Goal: Task Accomplishment & Management: Complete application form

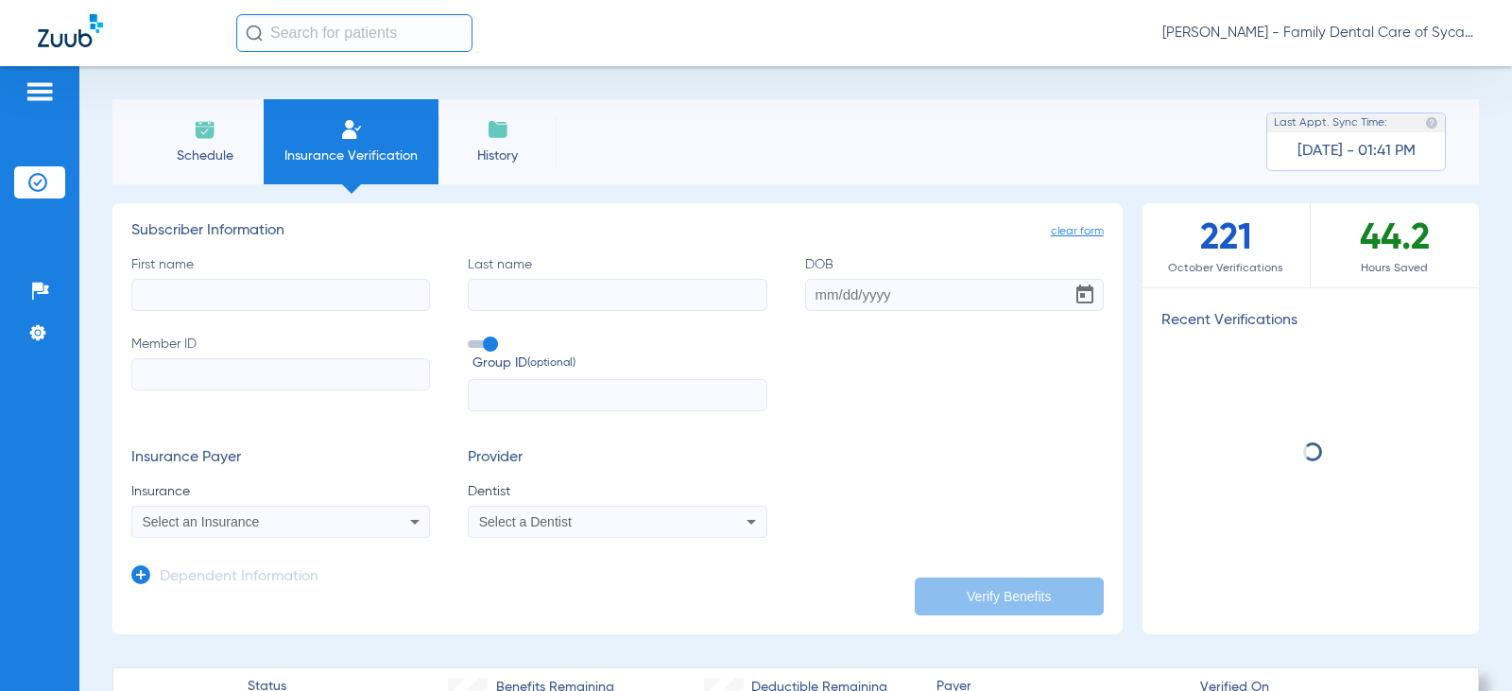
click at [236, 524] on span "Select an Insurance" at bounding box center [201, 521] width 117 height 15
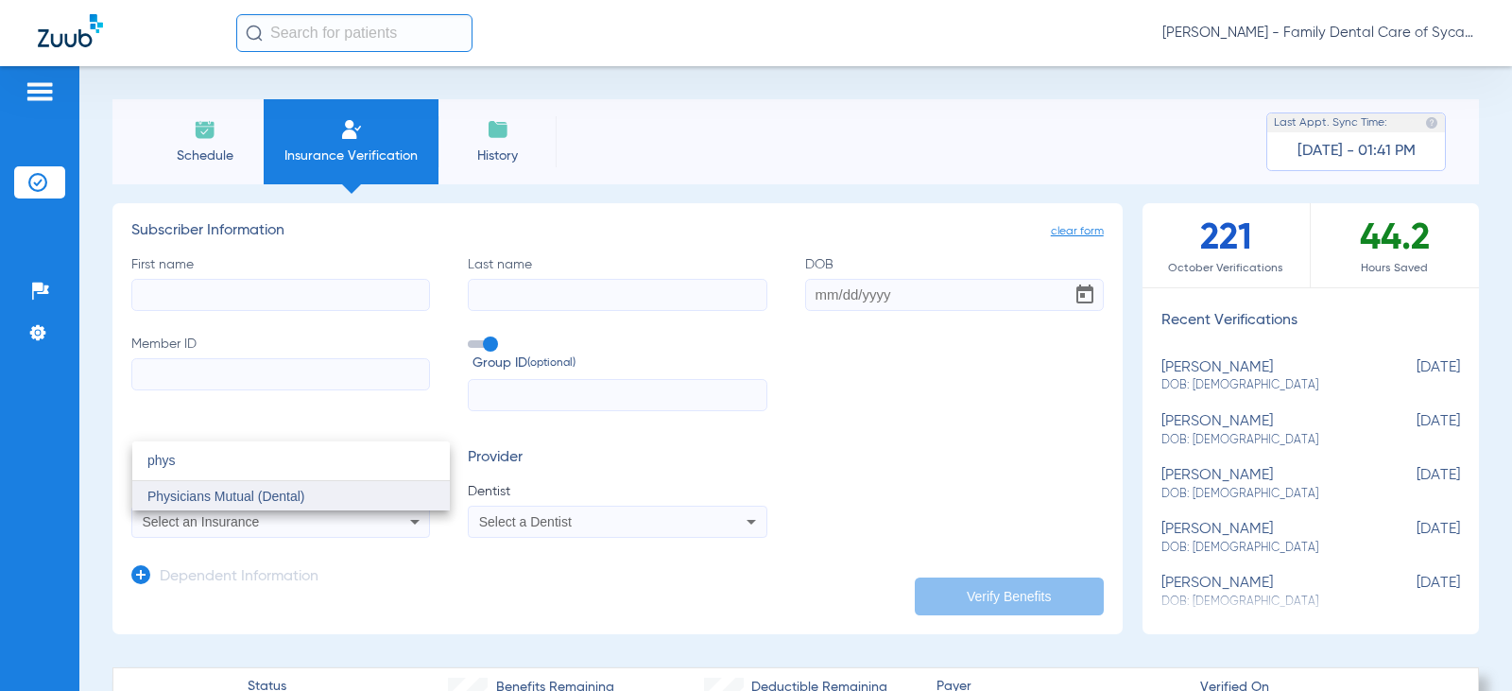
type input "phys"
click at [299, 494] on span "Physicians Mutual (Dental)" at bounding box center [226, 496] width 158 height 15
click at [176, 292] on input "First name" at bounding box center [280, 295] width 299 height 32
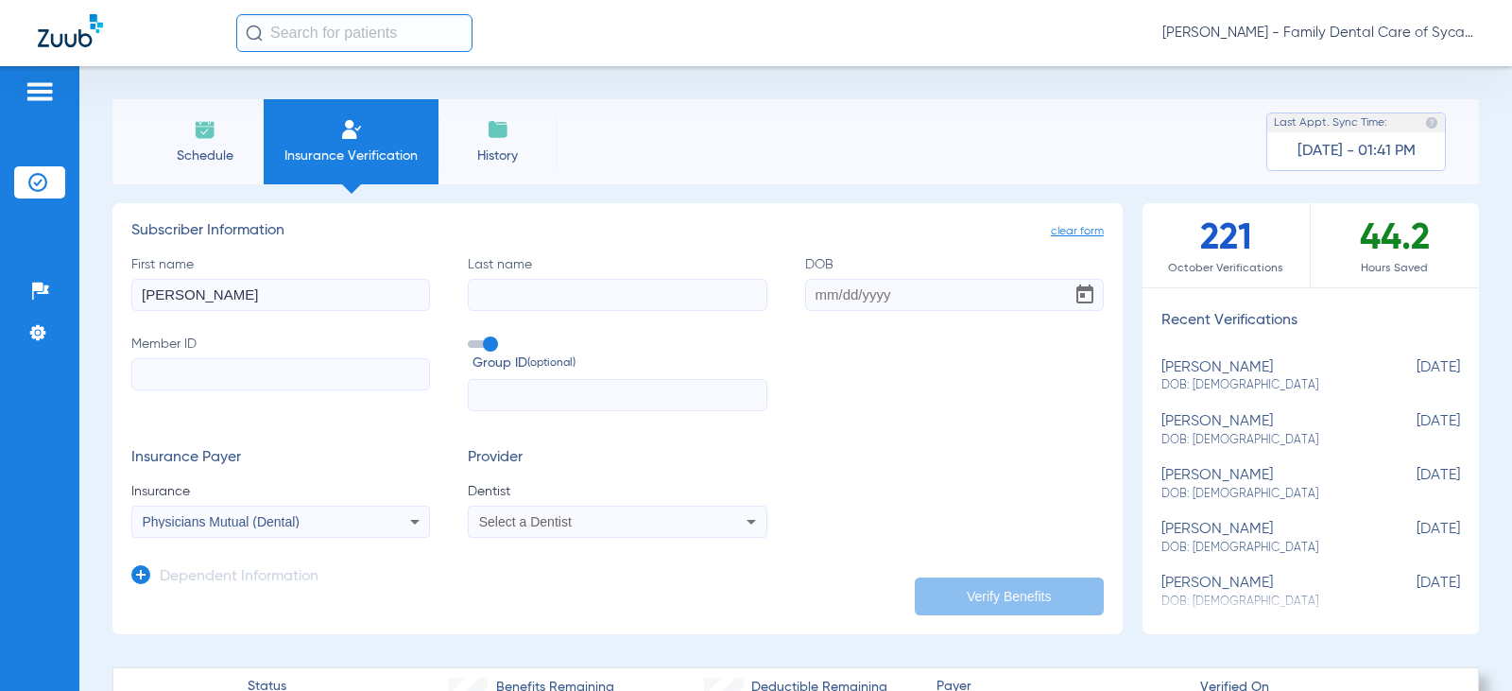
type input "Alma"
click at [812, 292] on input "DOB" at bounding box center [954, 295] width 299 height 32
drag, startPoint x: 508, startPoint y: 299, endPoint x: 146, endPoint y: 351, distance: 365.7
click at [146, 351] on div "First name Alma Last name Counihan DOB Required Member ID Group ID (optional)" at bounding box center [617, 333] width 972 height 157
type input "Siebold"
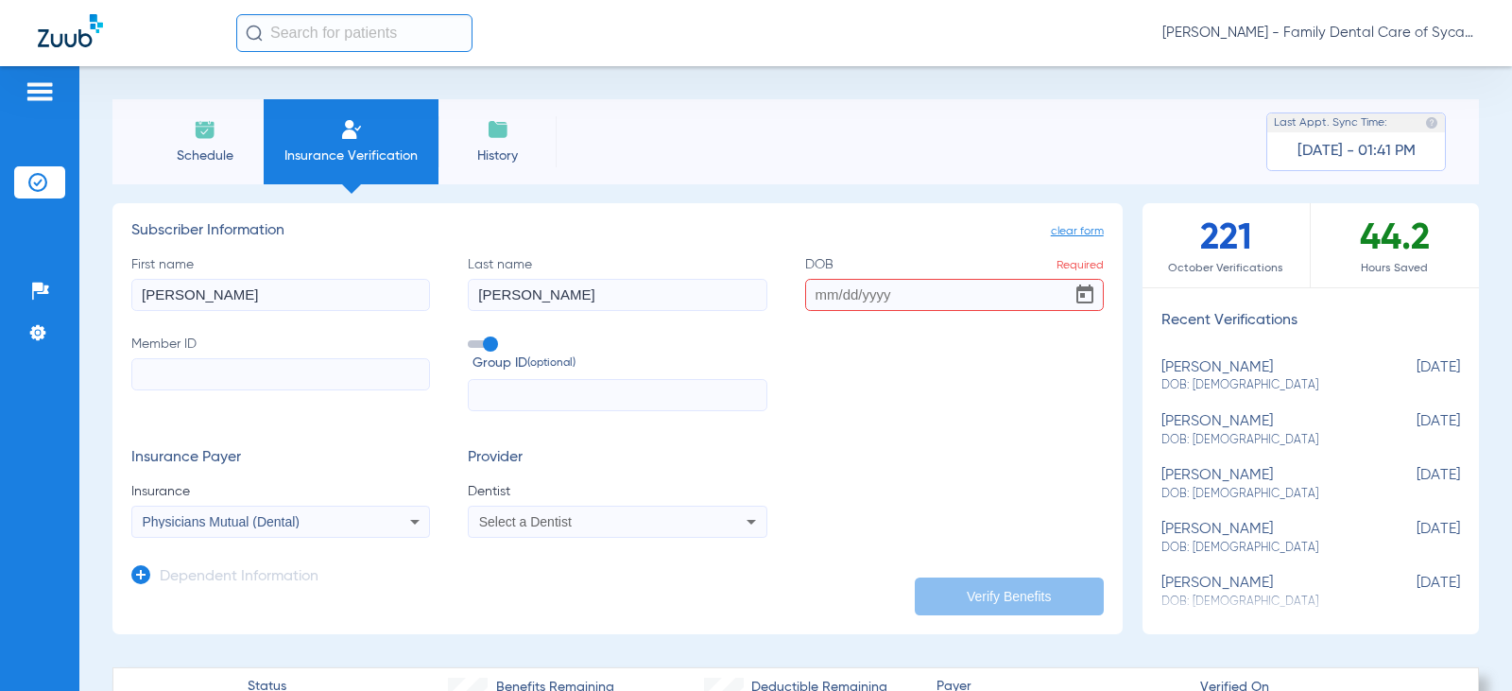
click at [805, 293] on input "DOB Required" at bounding box center [954, 295] width 299 height 32
click at [808, 298] on input "DOB Required" at bounding box center [954, 295] width 299 height 32
type input "12/06/1956"
click at [181, 377] on input "Member ID" at bounding box center [280, 374] width 299 height 32
type input "711051567"
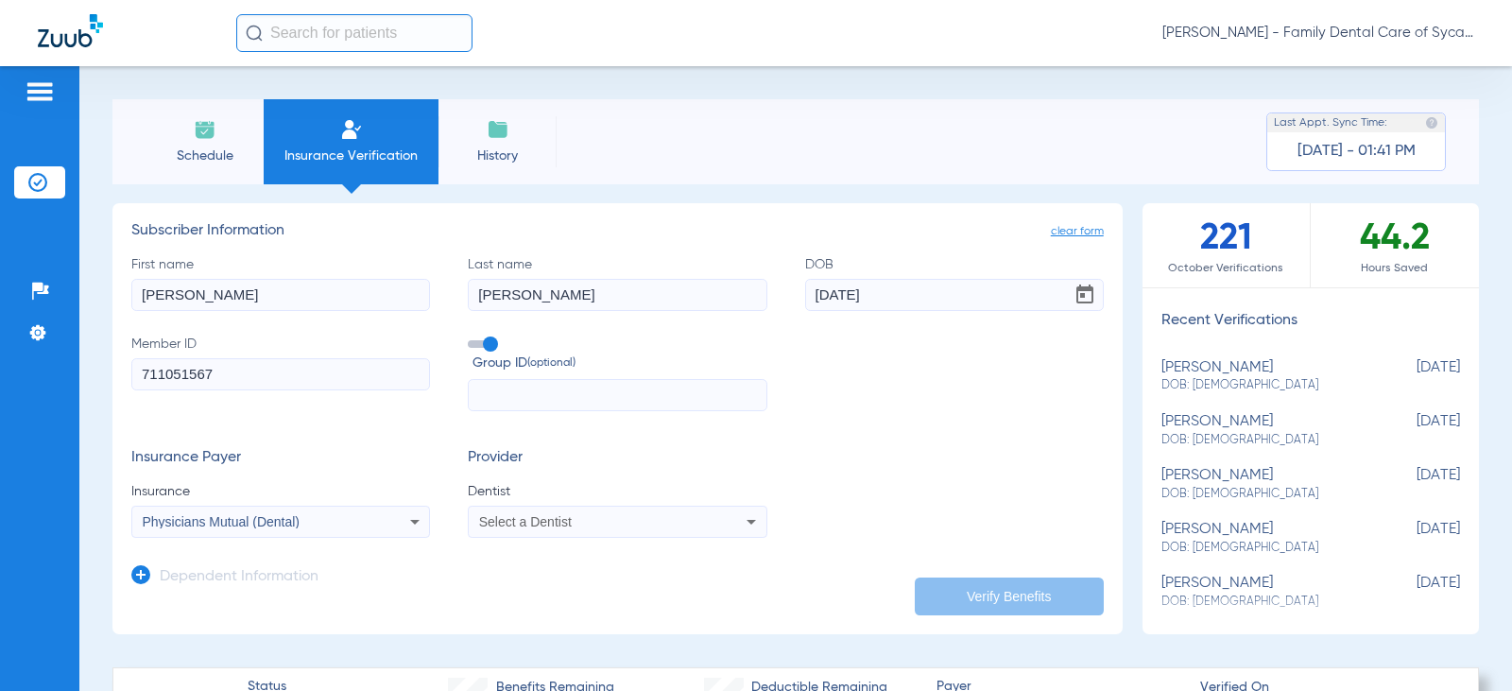
drag, startPoint x: 490, startPoint y: 507, endPoint x: 504, endPoint y: 523, distance: 20.7
click at [490, 509] on mat-select "Select a Dentist" at bounding box center [617, 522] width 299 height 32
click at [504, 523] on span "Select a Dentist" at bounding box center [525, 521] width 93 height 15
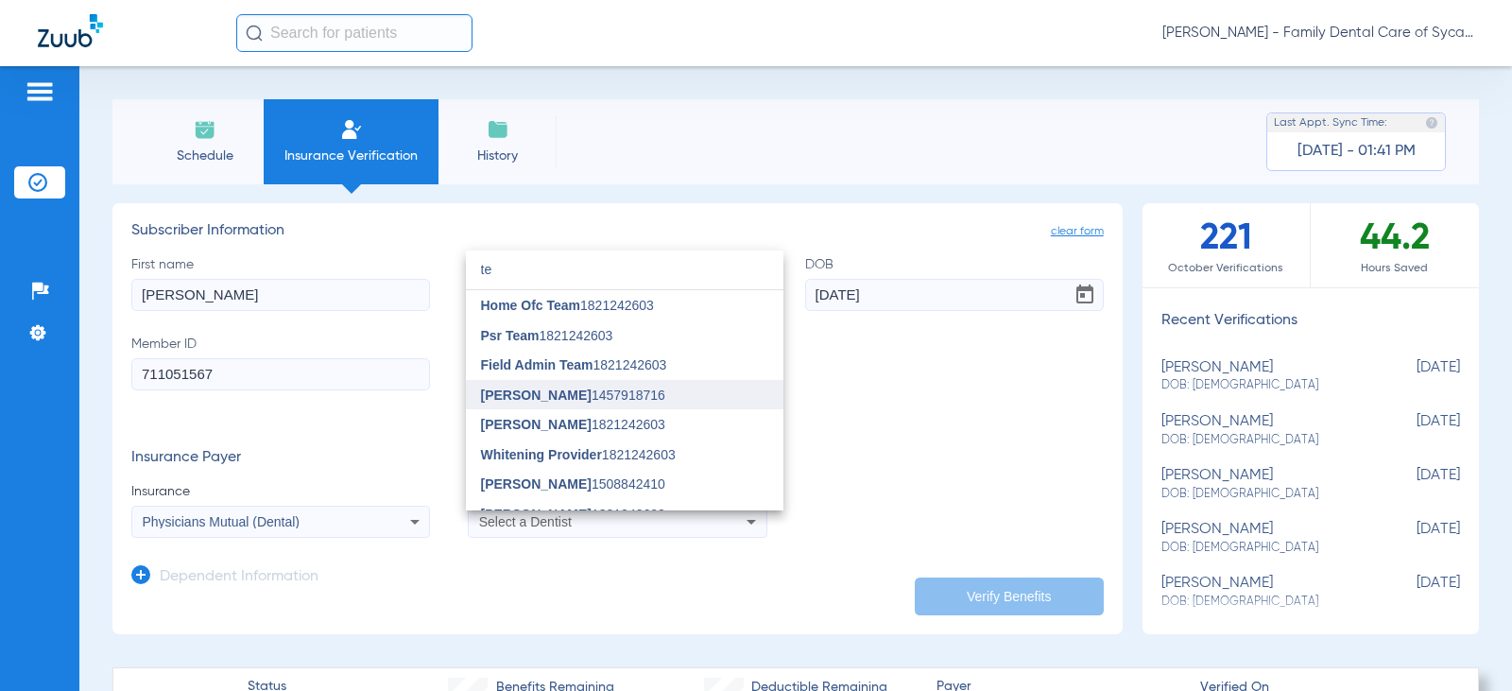
type input "te"
click at [546, 389] on span "[PERSON_NAME]" at bounding box center [536, 394] width 111 height 15
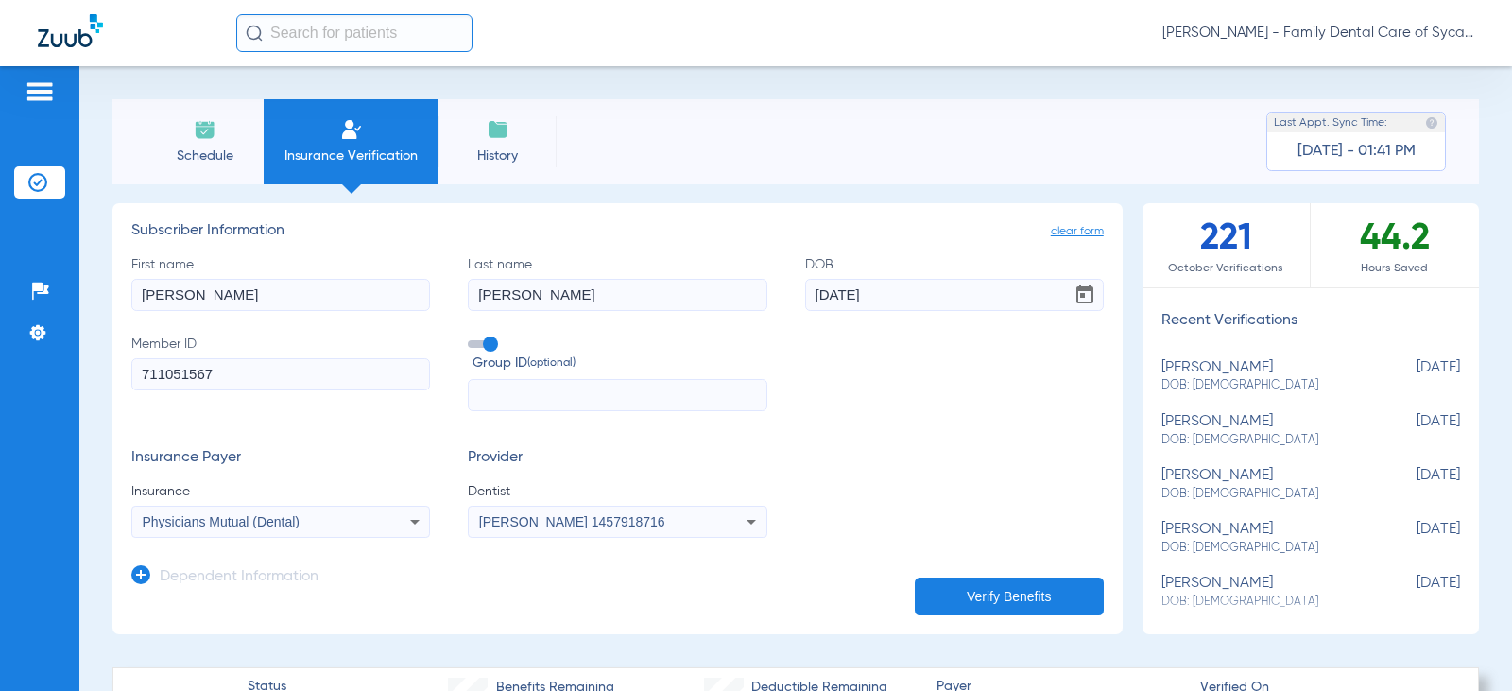
click at [981, 591] on button "Verify Benefits" at bounding box center [1009, 596] width 189 height 38
drag, startPoint x: 538, startPoint y: 290, endPoint x: 232, endPoint y: 344, distance: 310.9
click at [232, 344] on div "First name Alma Last name Siebold DOB 12/06/1956 Member ID 711051567 Group ID (…" at bounding box center [617, 333] width 972 height 157
type input "Counihan"
click at [933, 585] on button "Verify Benefits" at bounding box center [1009, 596] width 189 height 38
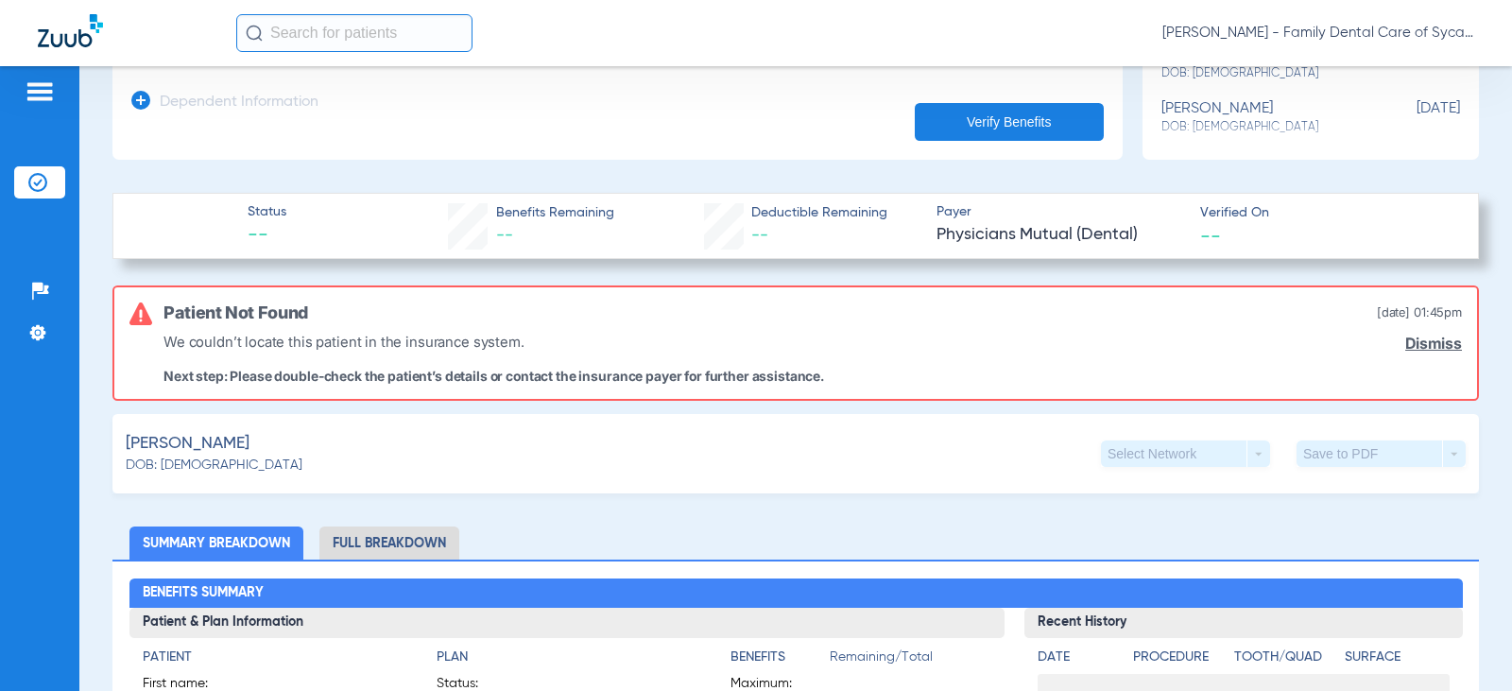
scroll to position [378, 0]
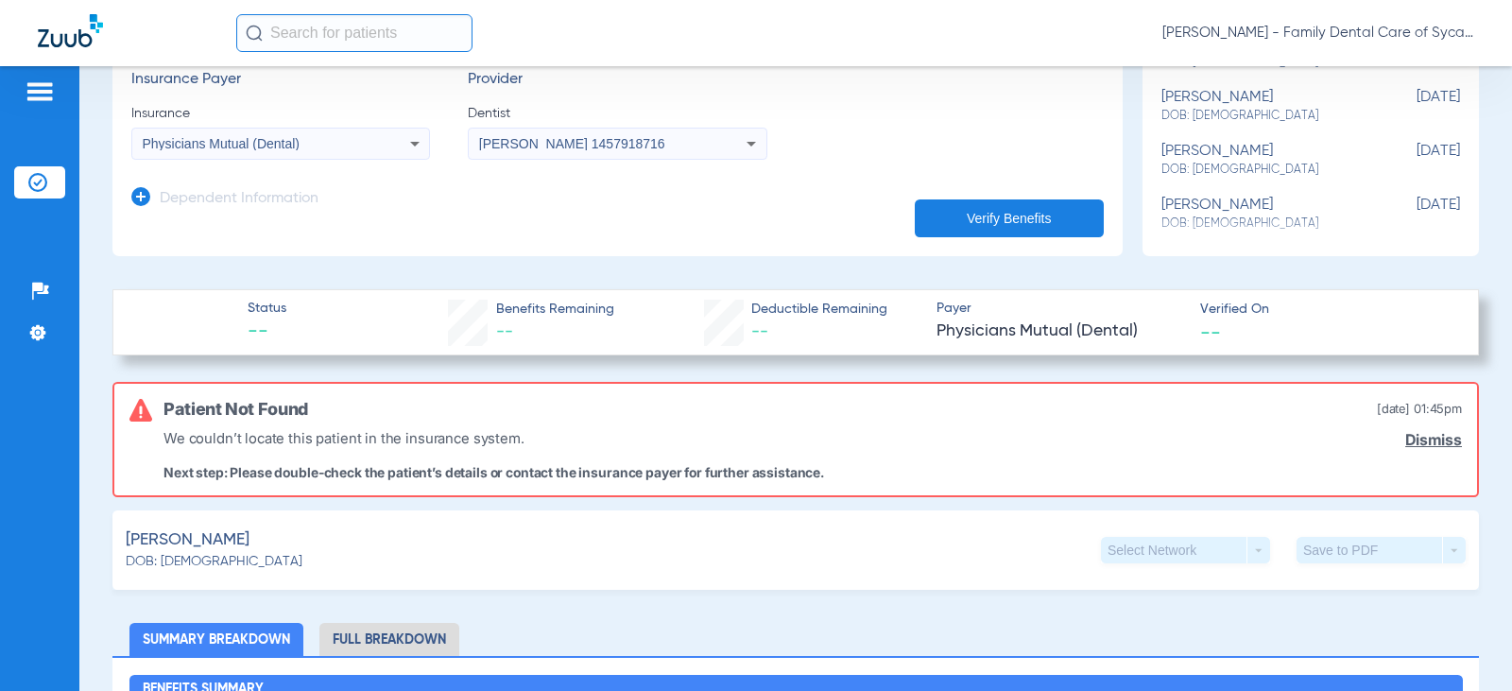
click at [1420, 443] on link "Dismiss" at bounding box center [1433, 440] width 57 height 18
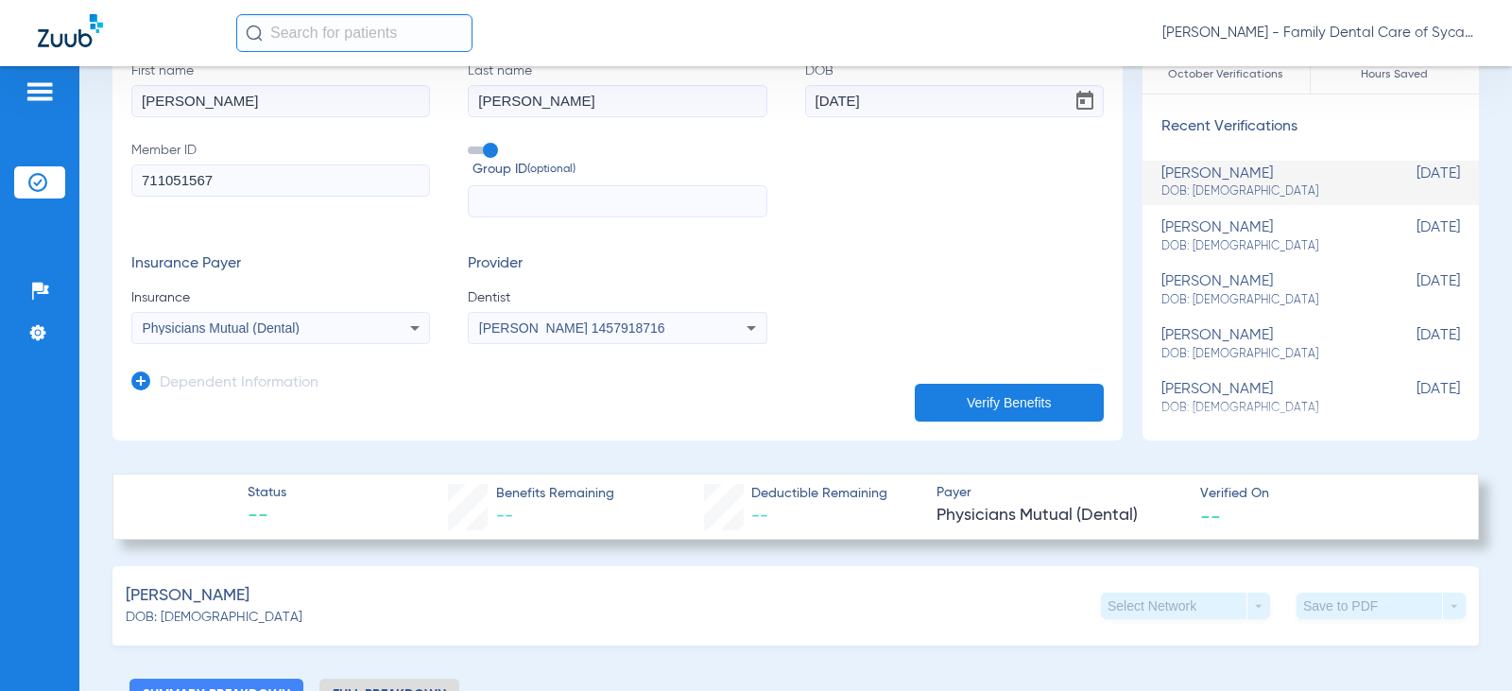
scroll to position [0, 0]
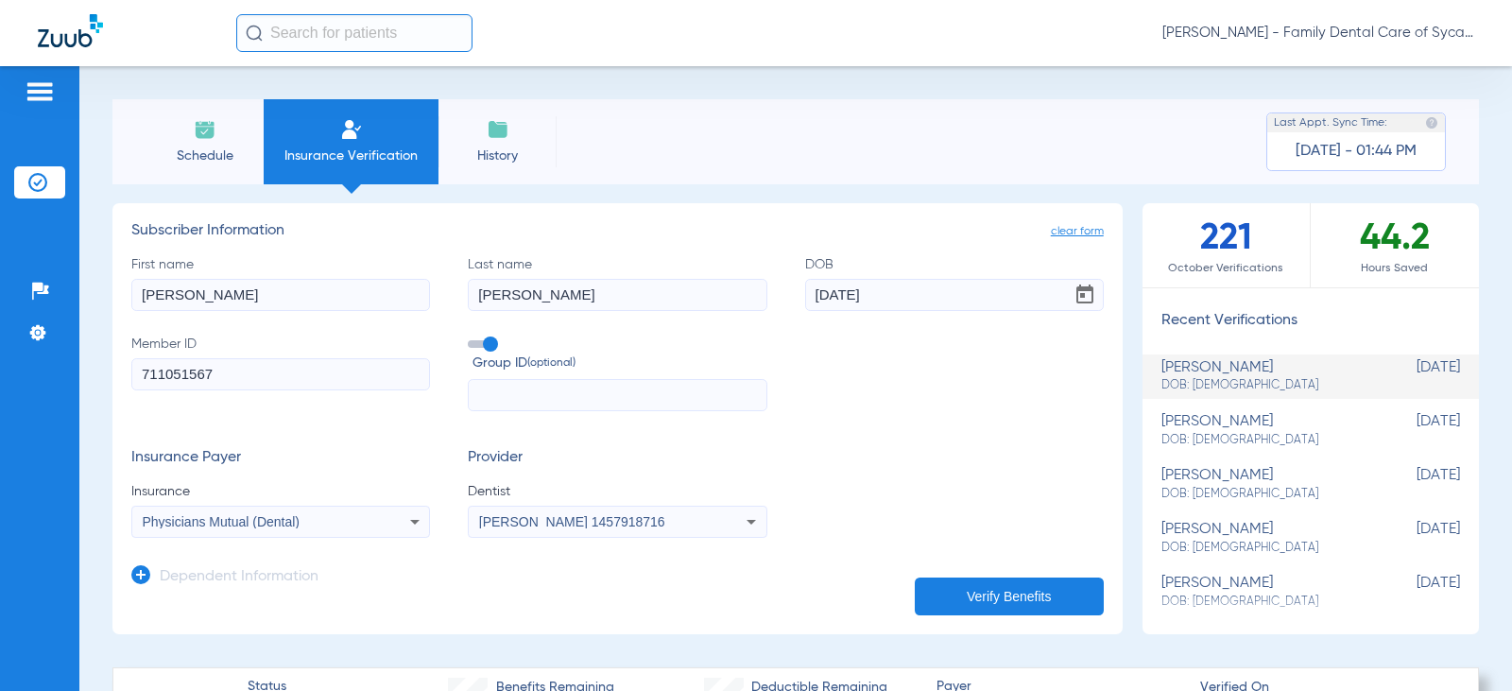
drag, startPoint x: 217, startPoint y: 370, endPoint x: 9, endPoint y: 388, distance: 209.7
click at [11, 388] on div "Patients Insurance Verification Setup Help Center Settings Schedule Insurance V…" at bounding box center [756, 411] width 1512 height 691
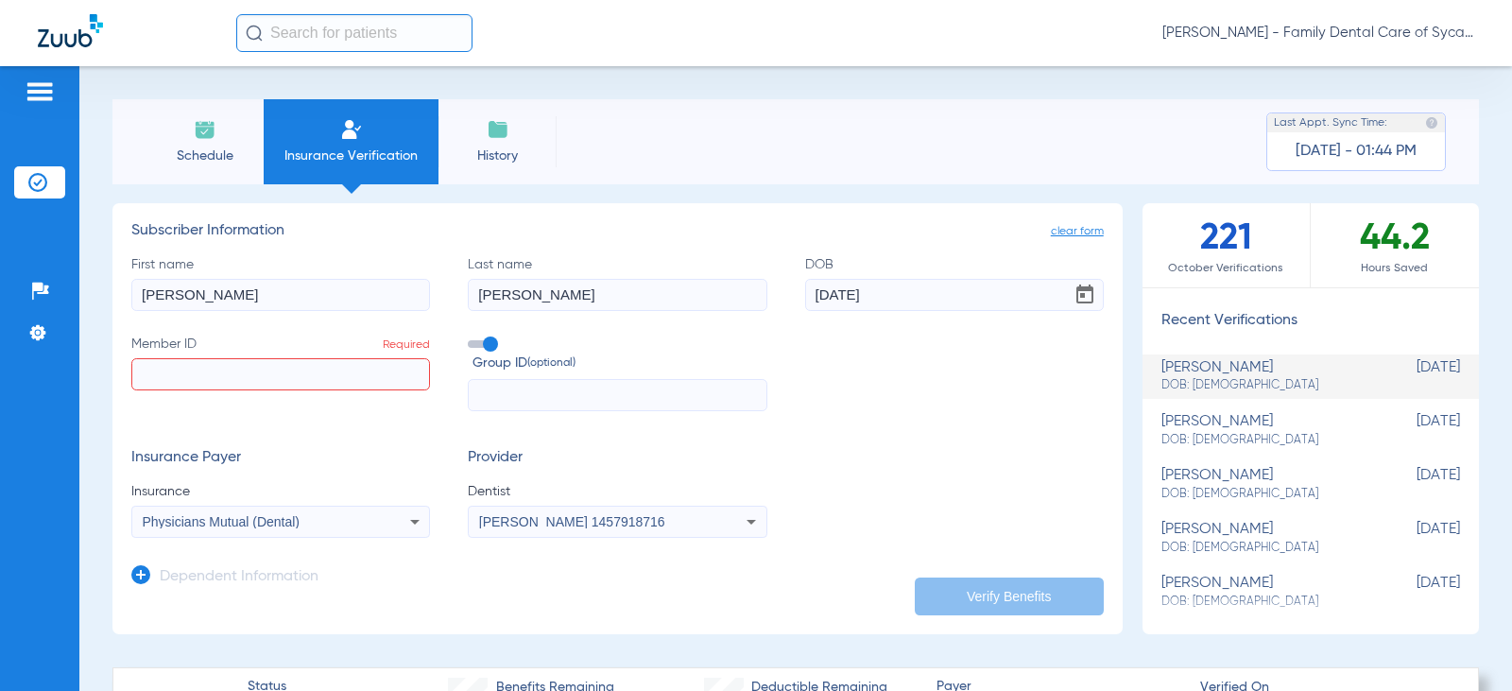
paste input "340-52-3924"
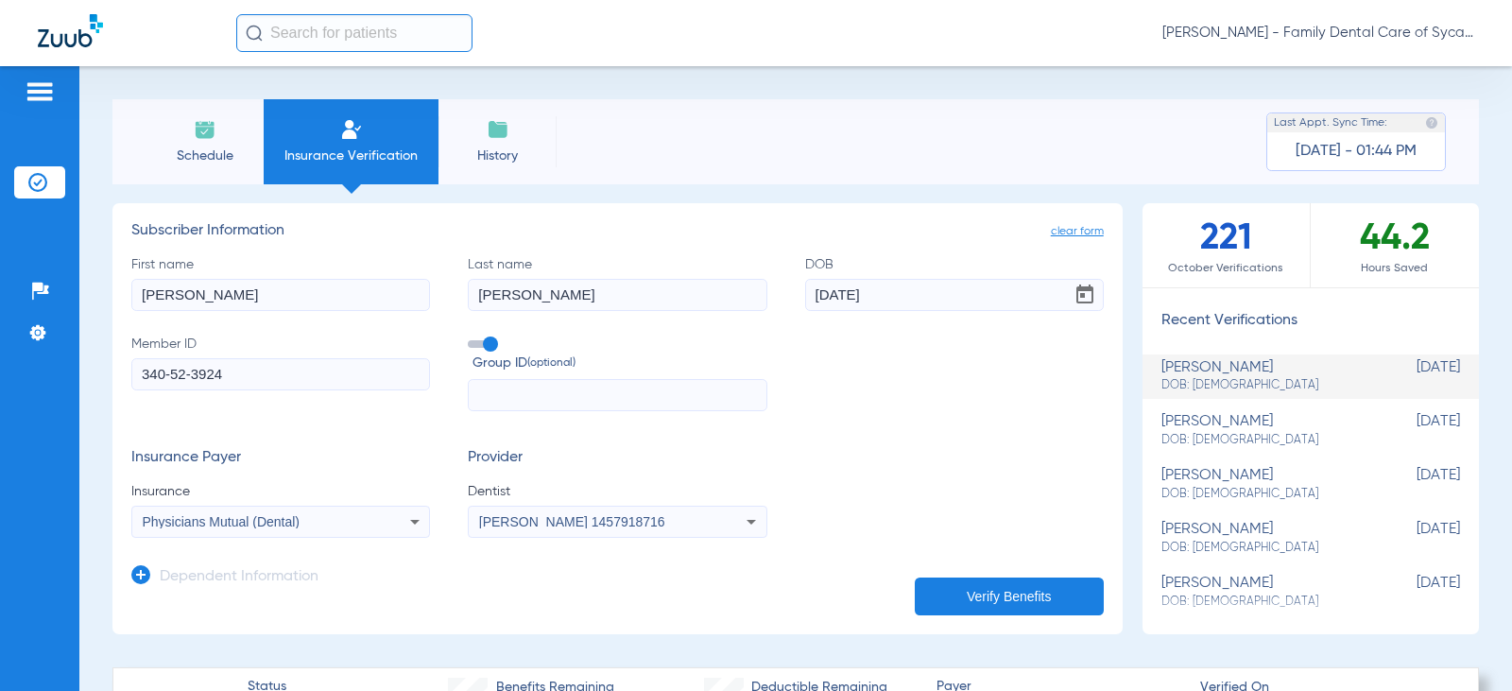
type input "340-52-3924"
drag, startPoint x: 564, startPoint y: 294, endPoint x: 394, endPoint y: 303, distance: 170.4
click at [395, 303] on div "First name Alma Last name Counihan DOB 12/06/1956 Member ID 340-52-3924 Group I…" at bounding box center [617, 333] width 972 height 157
type input "Siebold"
click at [172, 372] on input "340-52-3924" at bounding box center [280, 374] width 299 height 32
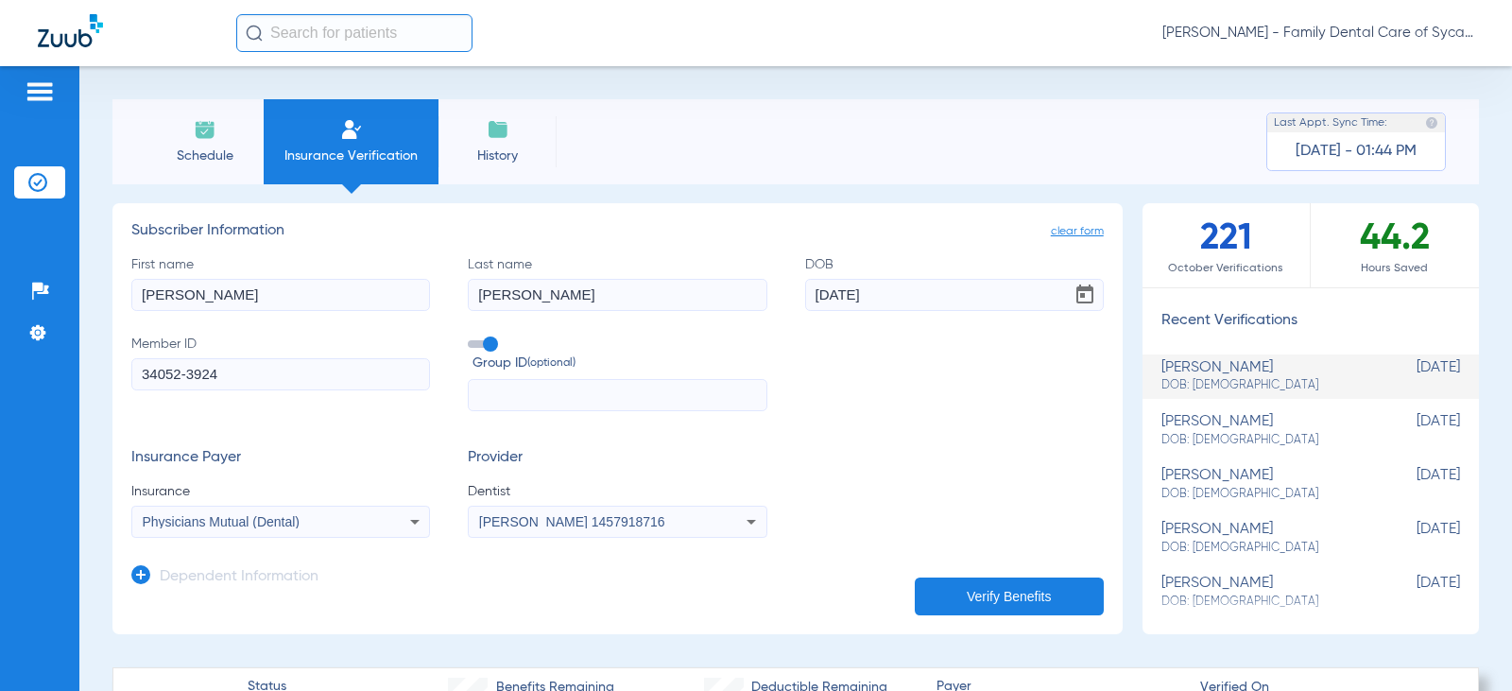
click at [187, 378] on input "34052-3924" at bounding box center [280, 374] width 299 height 32
type input "340523924"
click at [976, 591] on button "Verify Benefits" at bounding box center [1009, 596] width 189 height 38
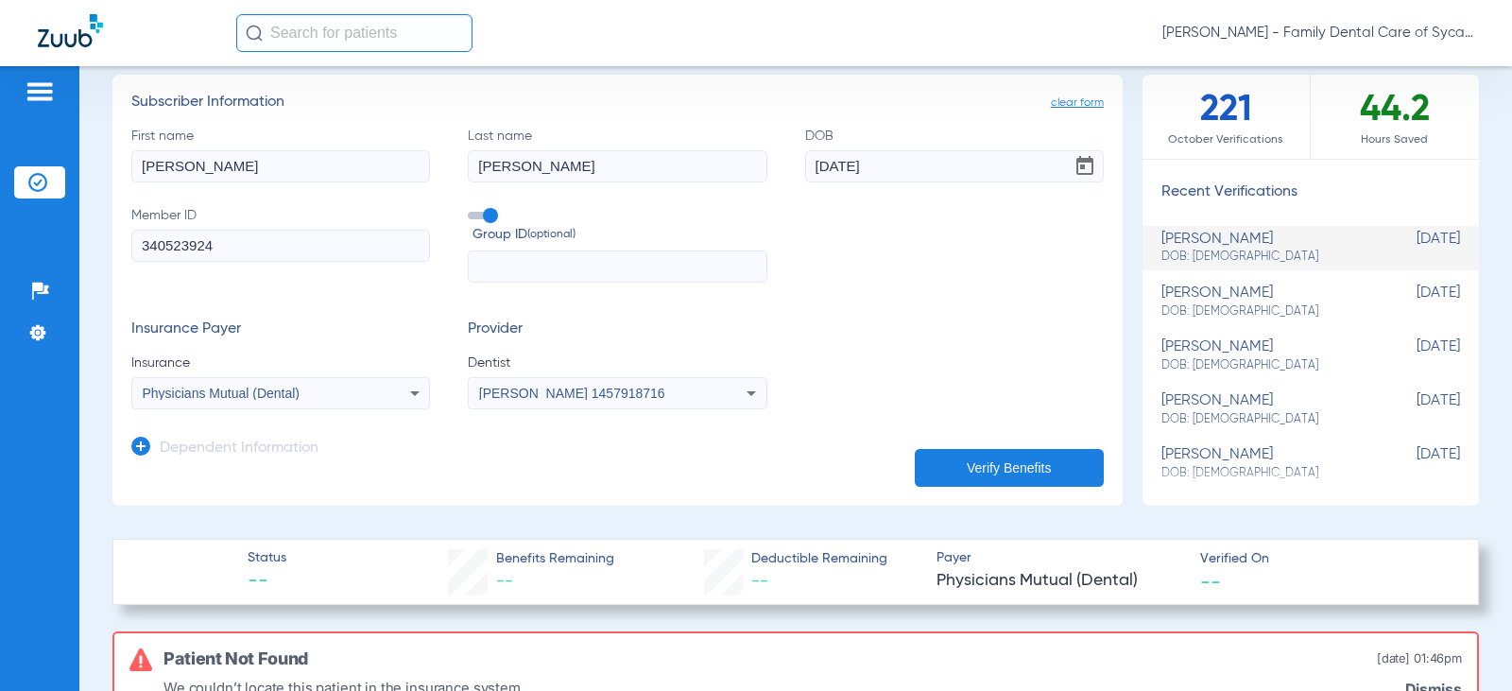
scroll to position [95, 0]
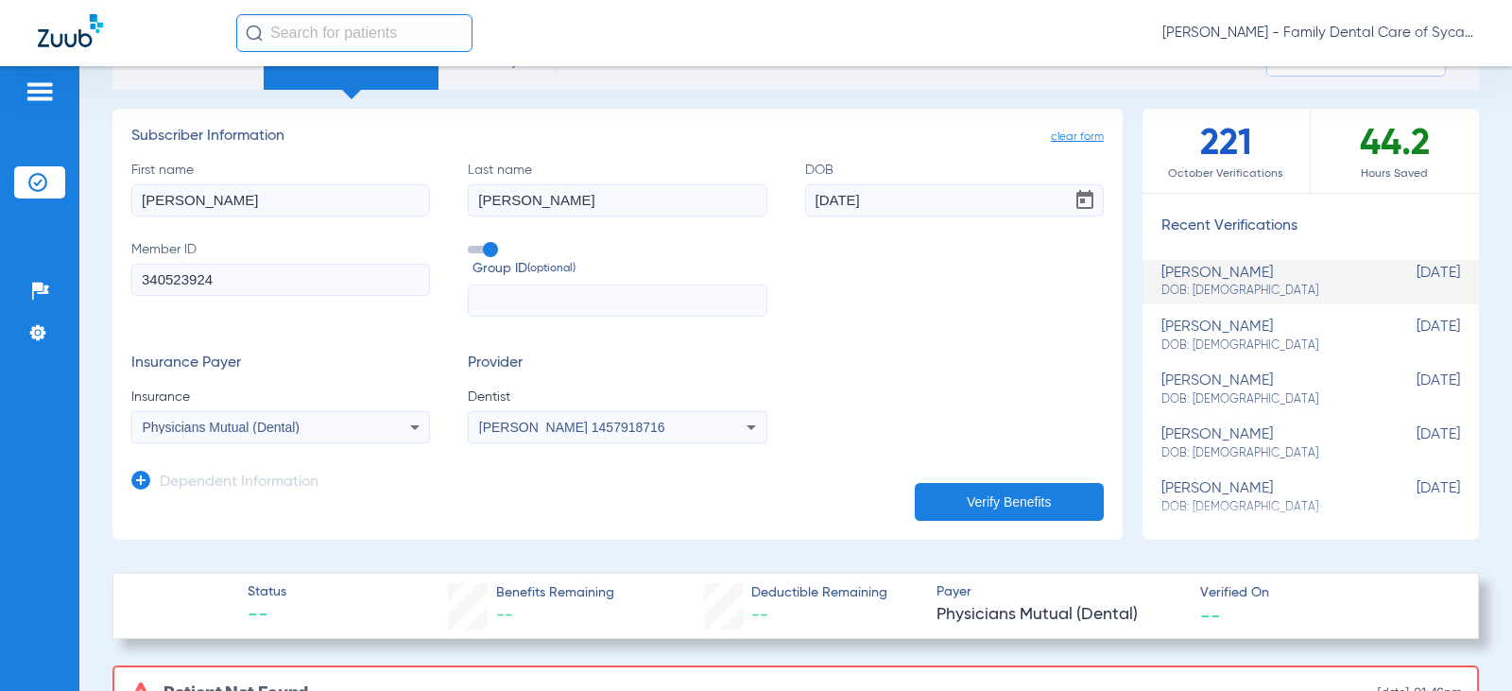
click at [322, 422] on div "Physicians Mutual (Dental)" at bounding box center [254, 427] width 222 height 13
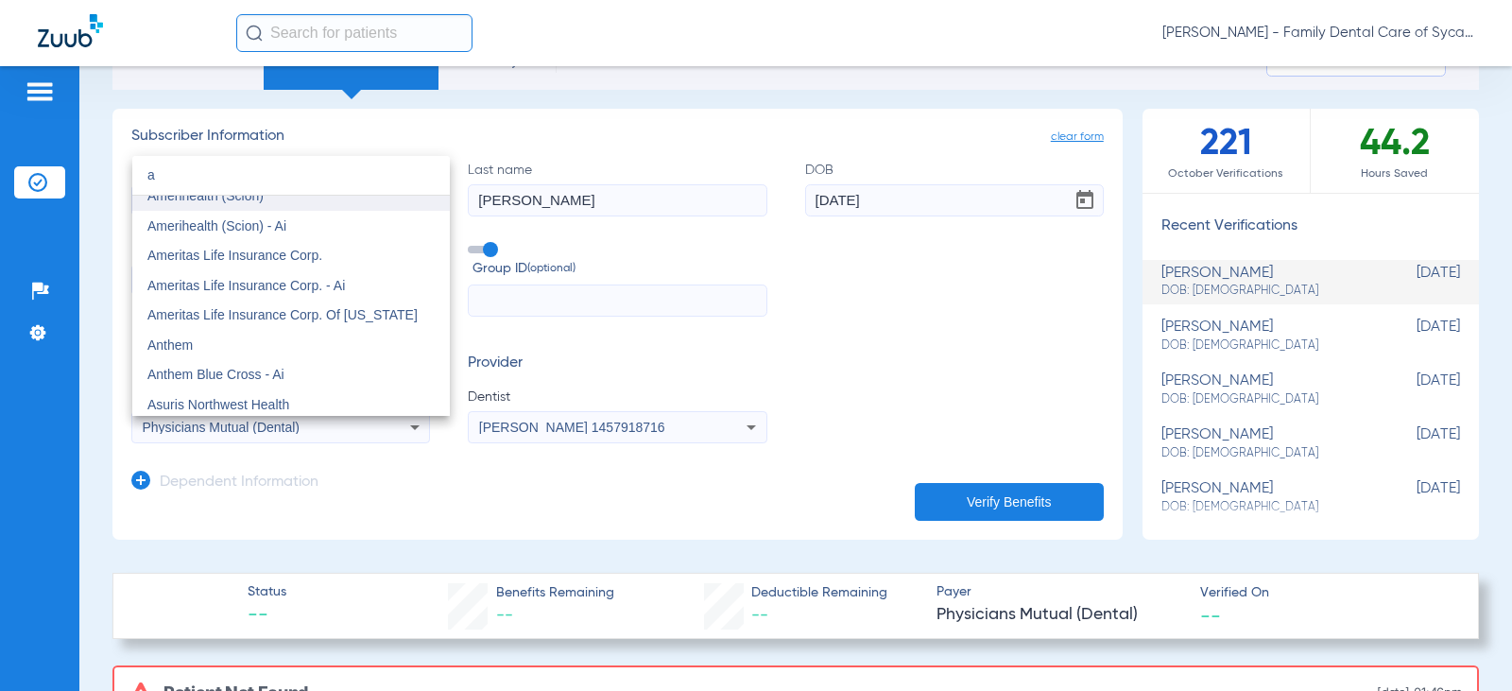
scroll to position [567, 0]
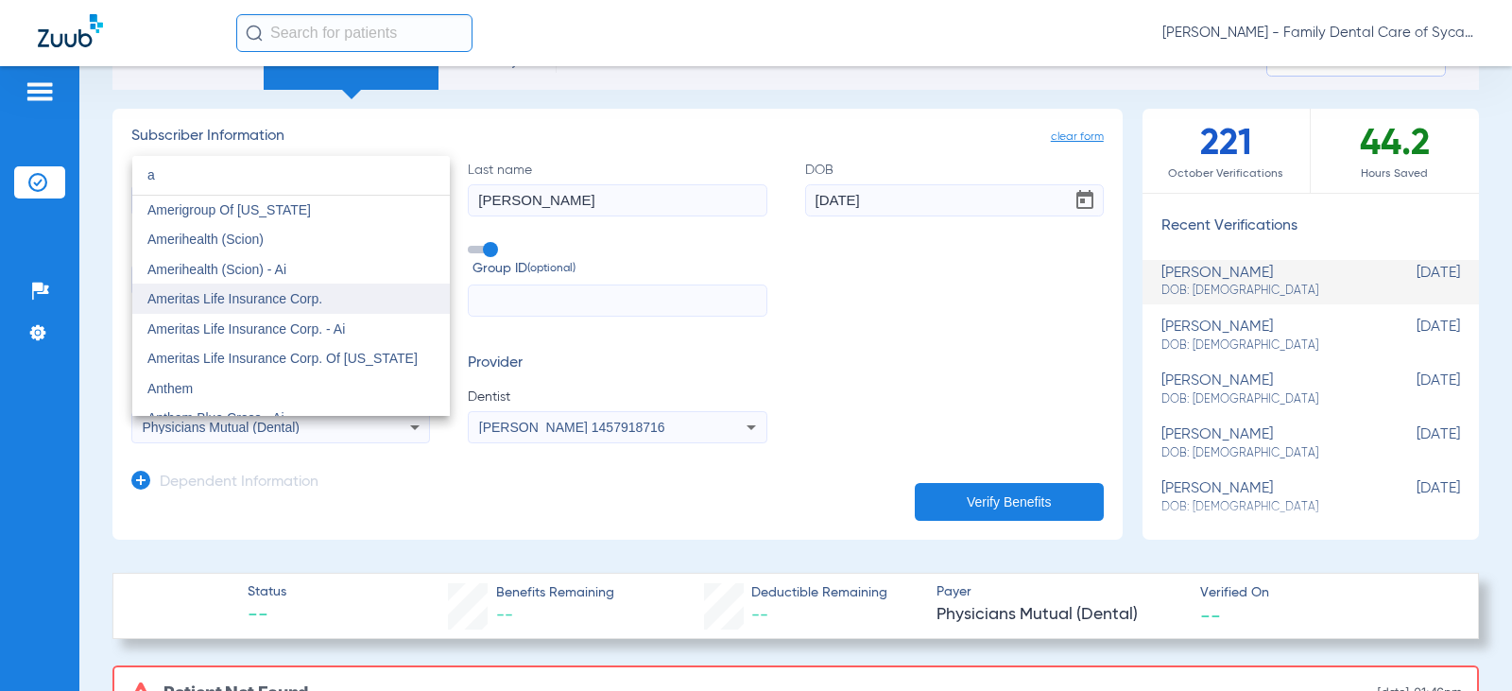
type input "a"
click at [216, 296] on span "Ameritas Life Insurance Corp." at bounding box center [234, 298] width 175 height 15
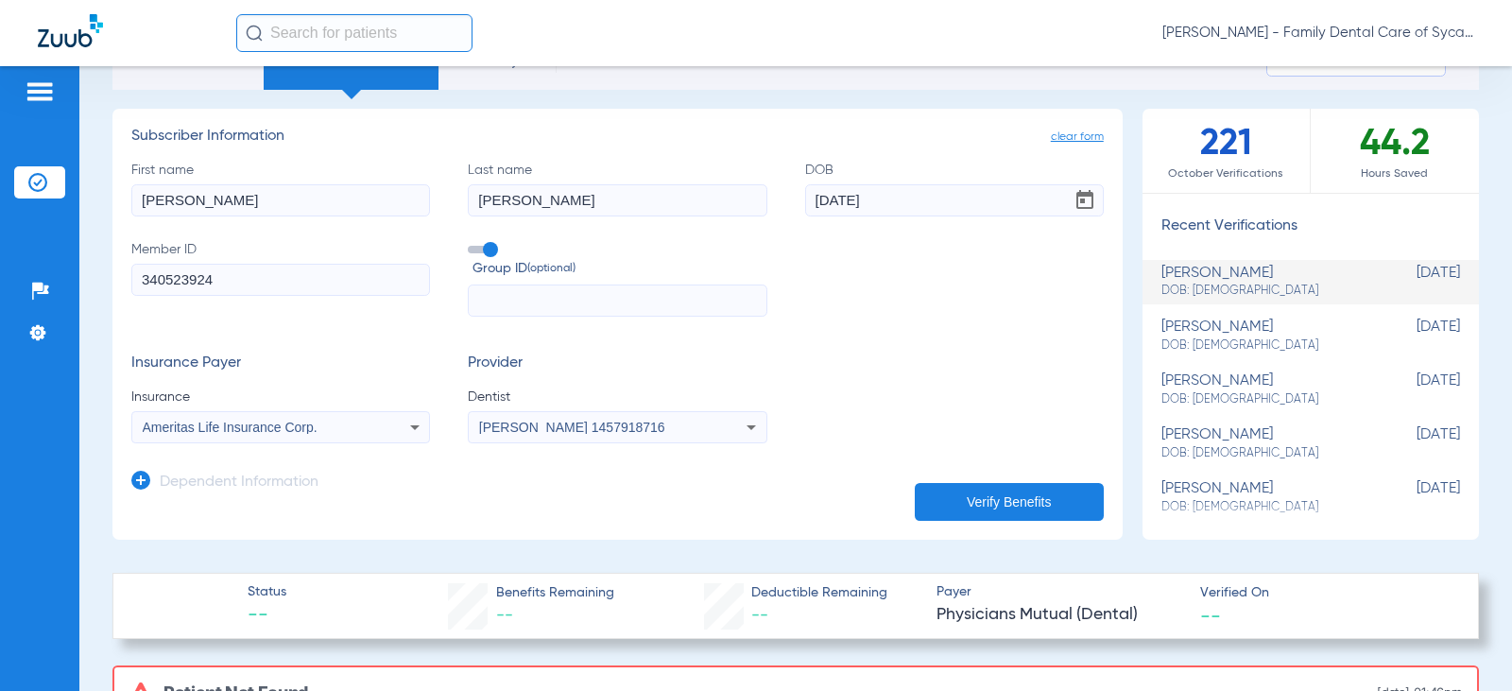
click at [967, 488] on button "Verify Benefits" at bounding box center [1009, 502] width 189 height 38
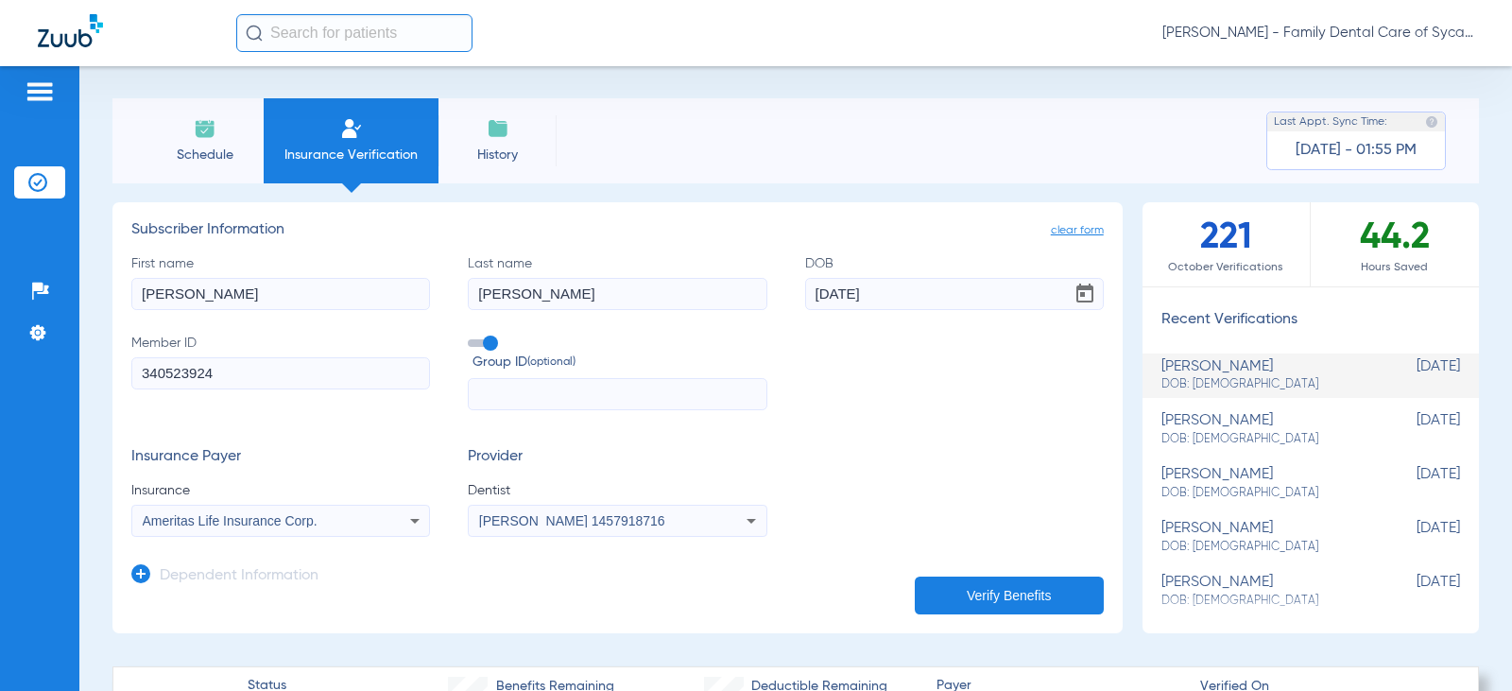
scroll to position [0, 0]
drag, startPoint x: 561, startPoint y: 296, endPoint x: 336, endPoint y: 302, distance: 225.0
click at [338, 302] on div "First name Alma Last name Siebold DOB 12/06/1956 Member ID 340523924 Group ID (…" at bounding box center [617, 333] width 972 height 157
type input "Counihan"
click at [934, 593] on button "Verify Benefits" at bounding box center [1009, 596] width 189 height 38
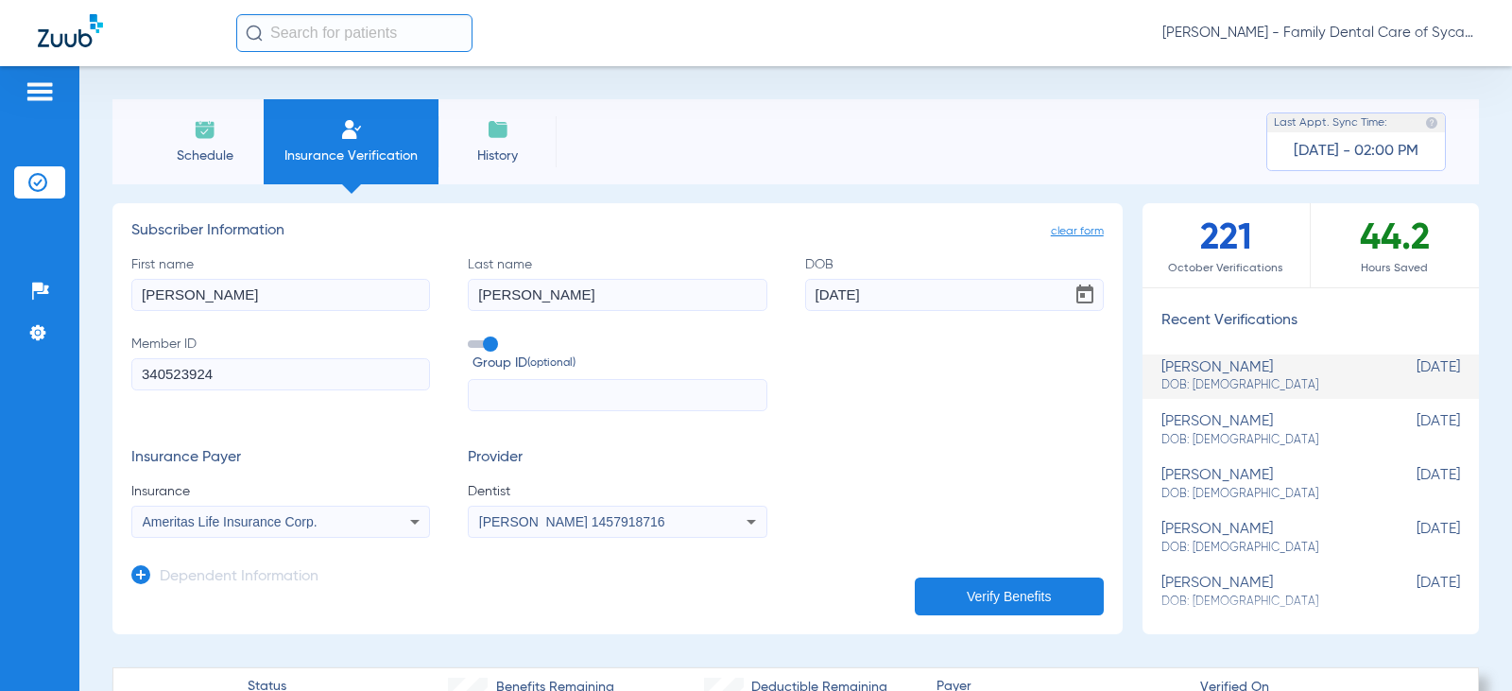
click at [284, 523] on span "Ameritas Life Insurance Corp." at bounding box center [230, 521] width 175 height 15
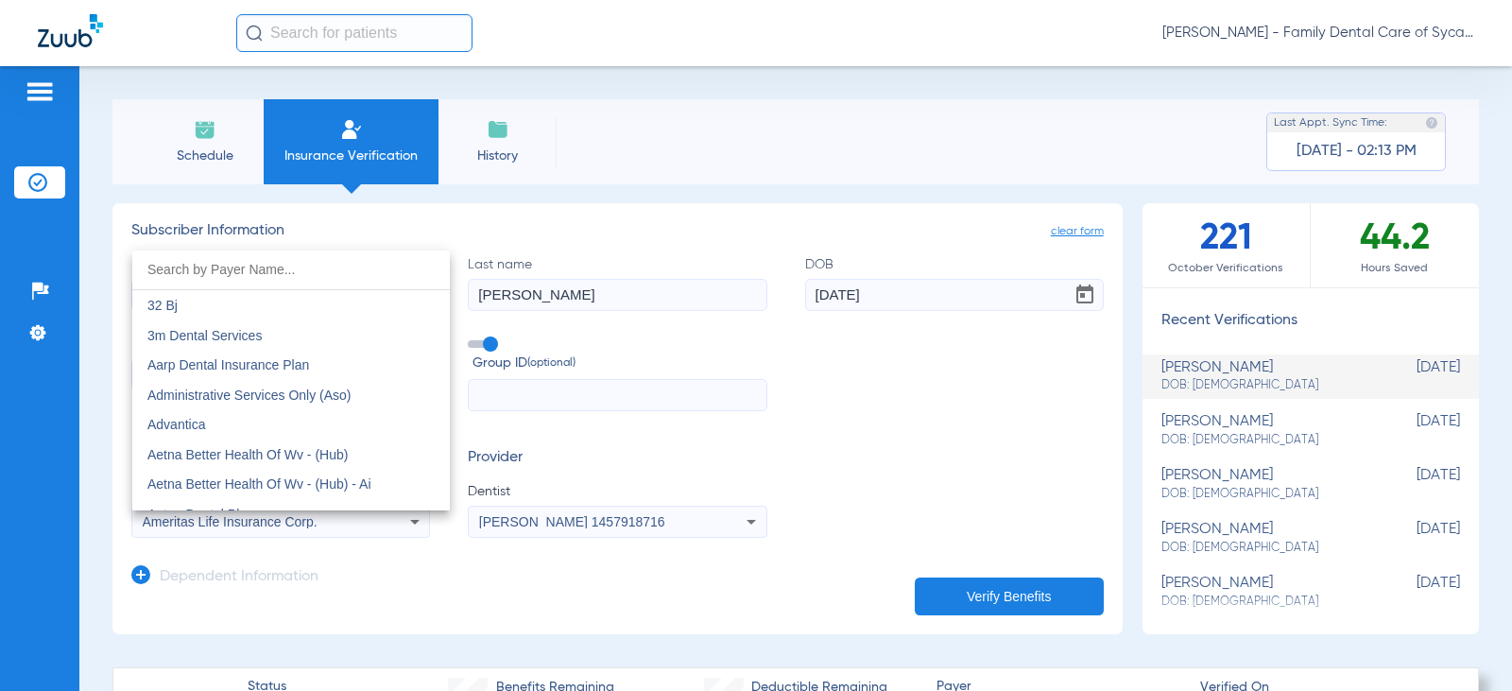
click at [561, 92] on div at bounding box center [756, 345] width 1512 height 691
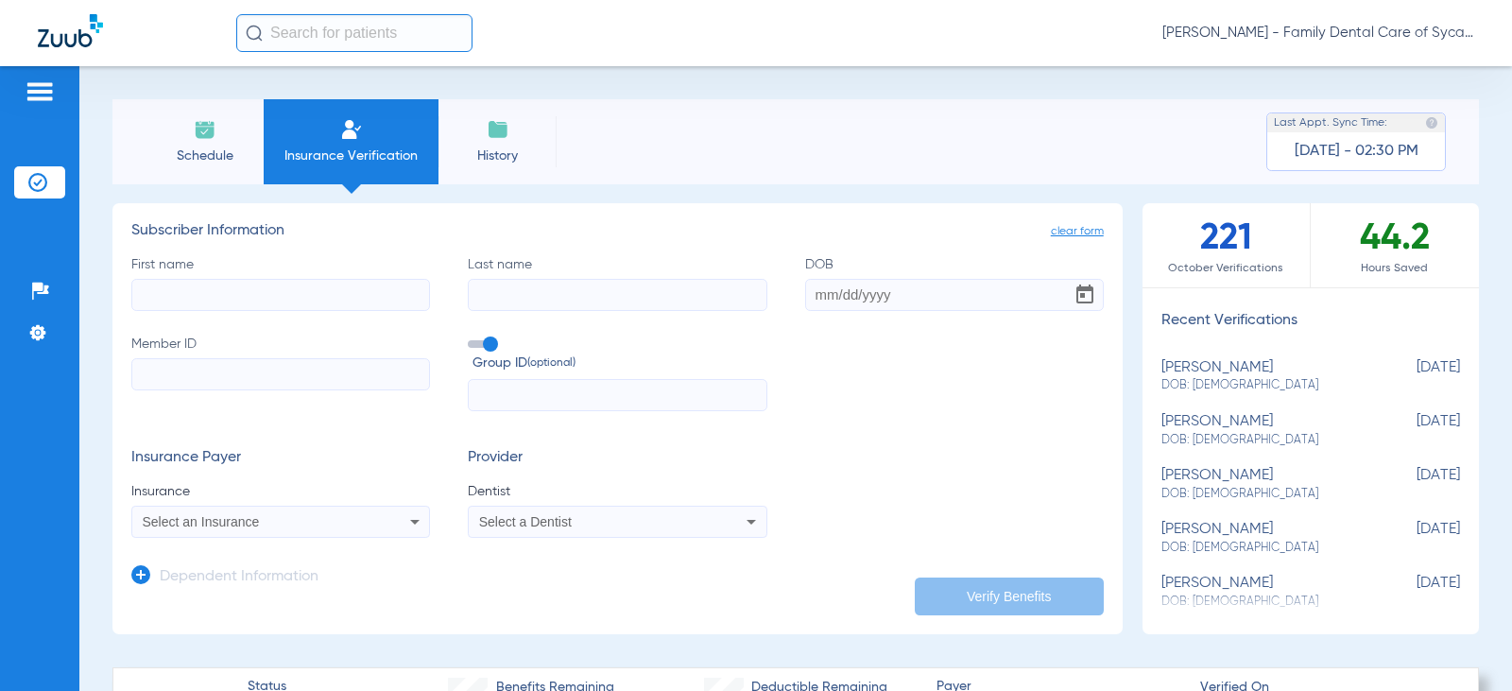
click at [194, 136] on img at bounding box center [205, 129] width 23 height 23
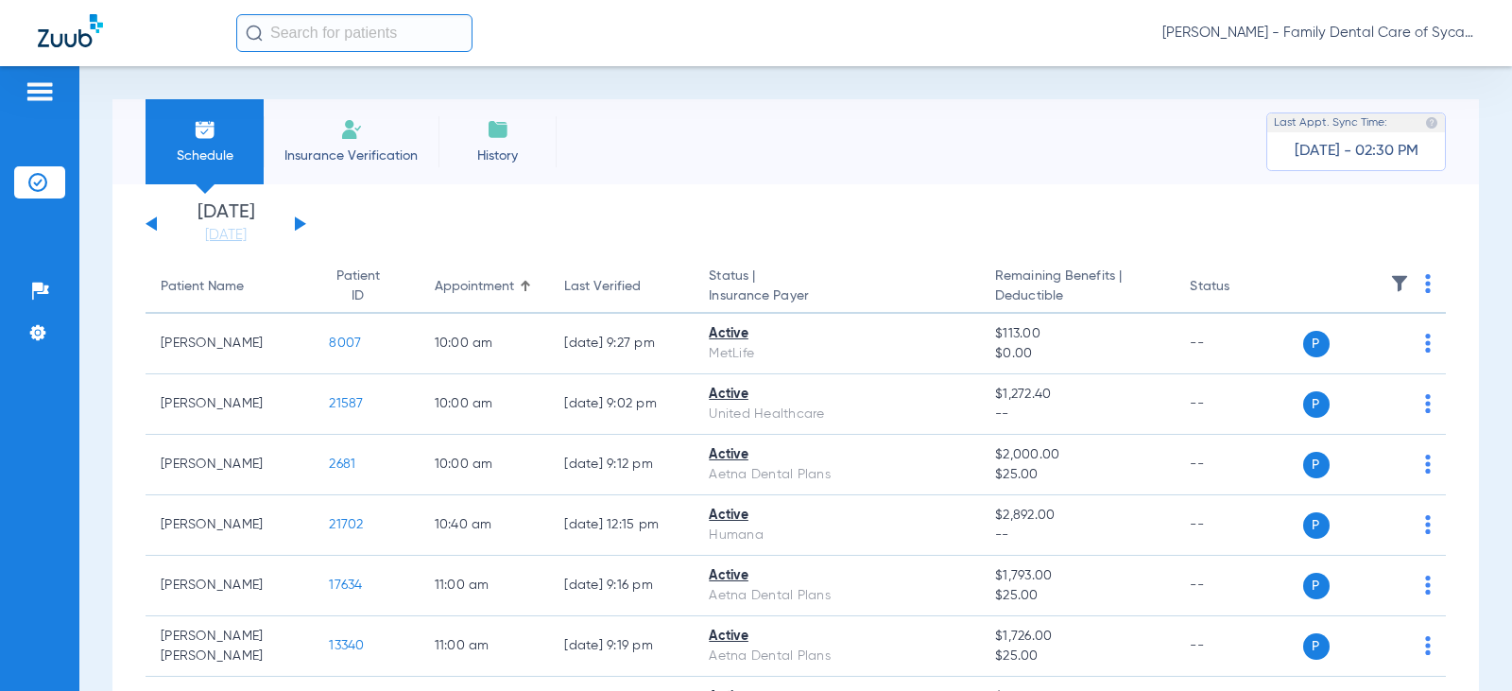
click at [301, 215] on div "[DATE] [DATE] [DATE] [DATE] [DATE] [DATE] [DATE] [DATE] [DATE] [DATE] [DATE] [D…" at bounding box center [226, 224] width 161 height 42
click at [296, 221] on button at bounding box center [300, 223] width 11 height 14
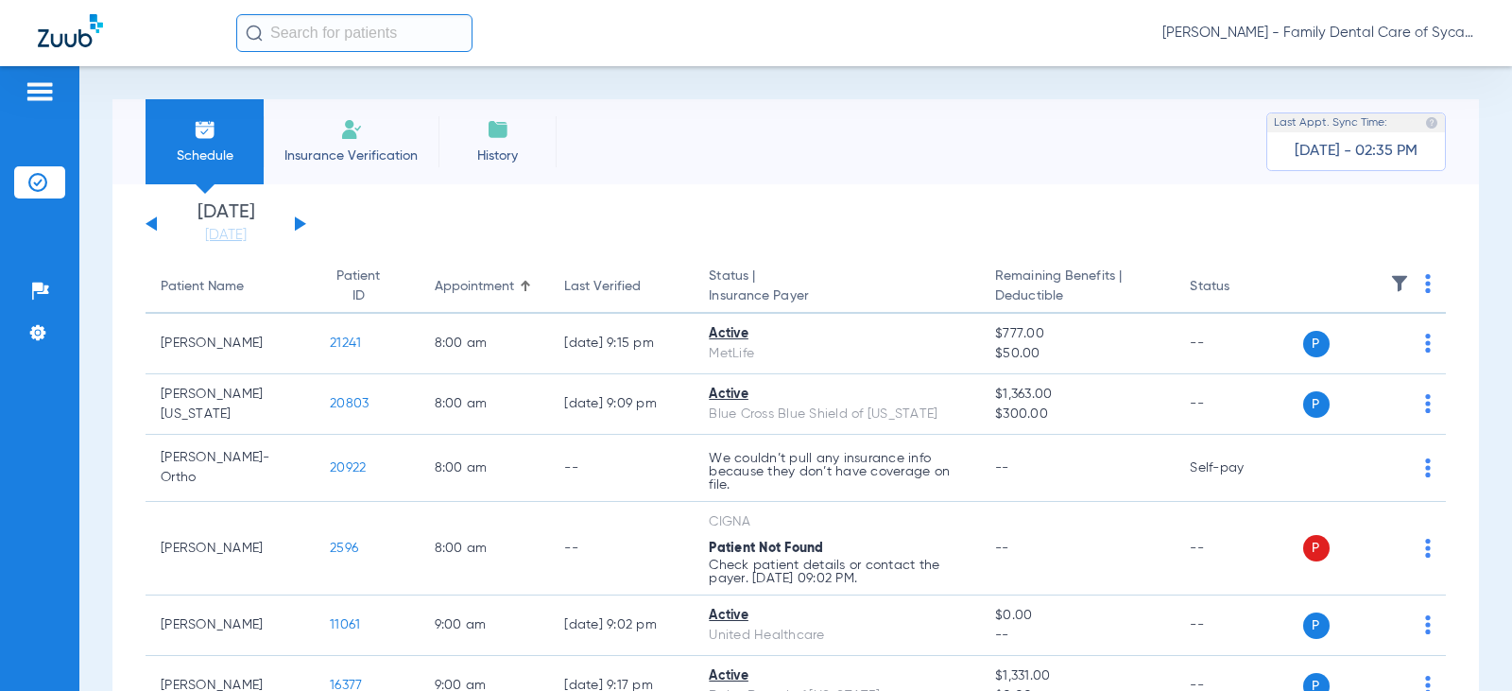
drag, startPoint x: 317, startPoint y: 141, endPoint x: 330, endPoint y: 175, distance: 36.5
click at [317, 141] on li "Insurance Verification" at bounding box center [351, 141] width 175 height 85
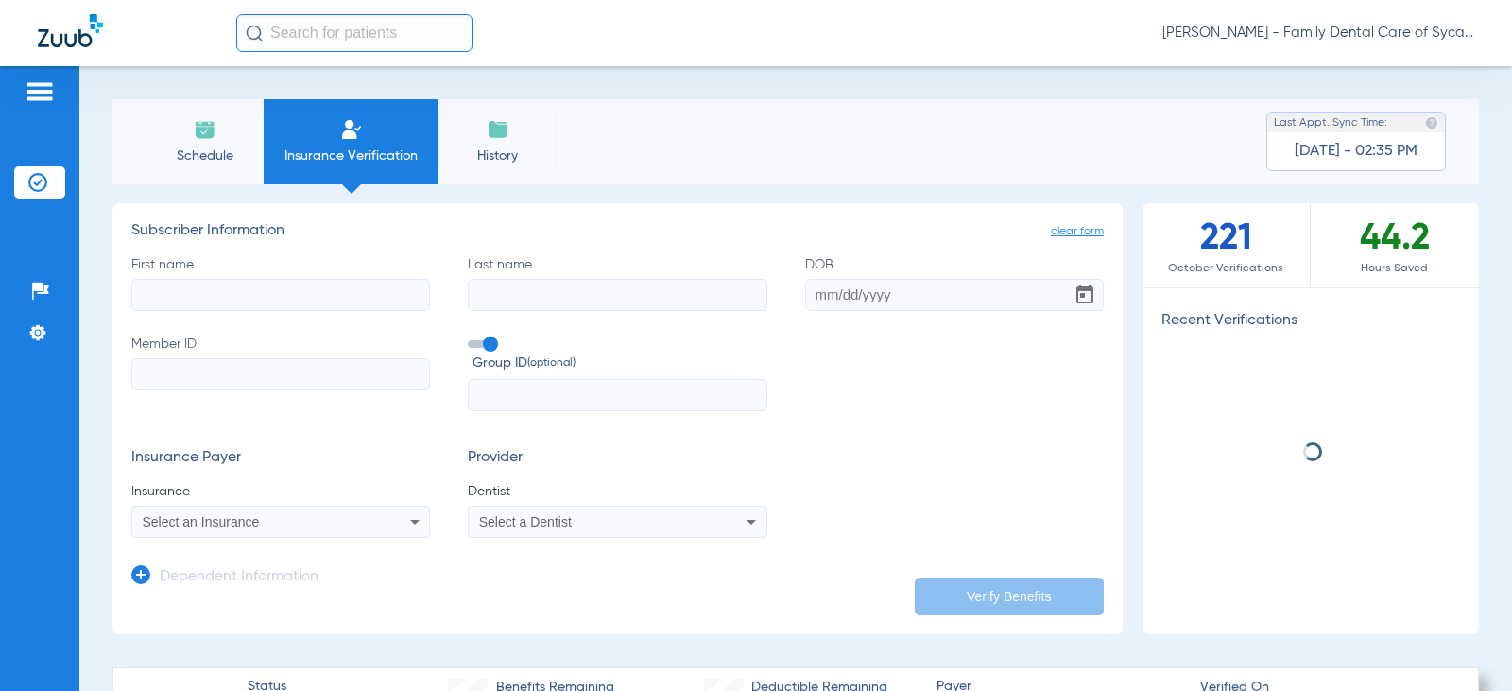
click at [213, 305] on input "First name" at bounding box center [280, 295] width 299 height 32
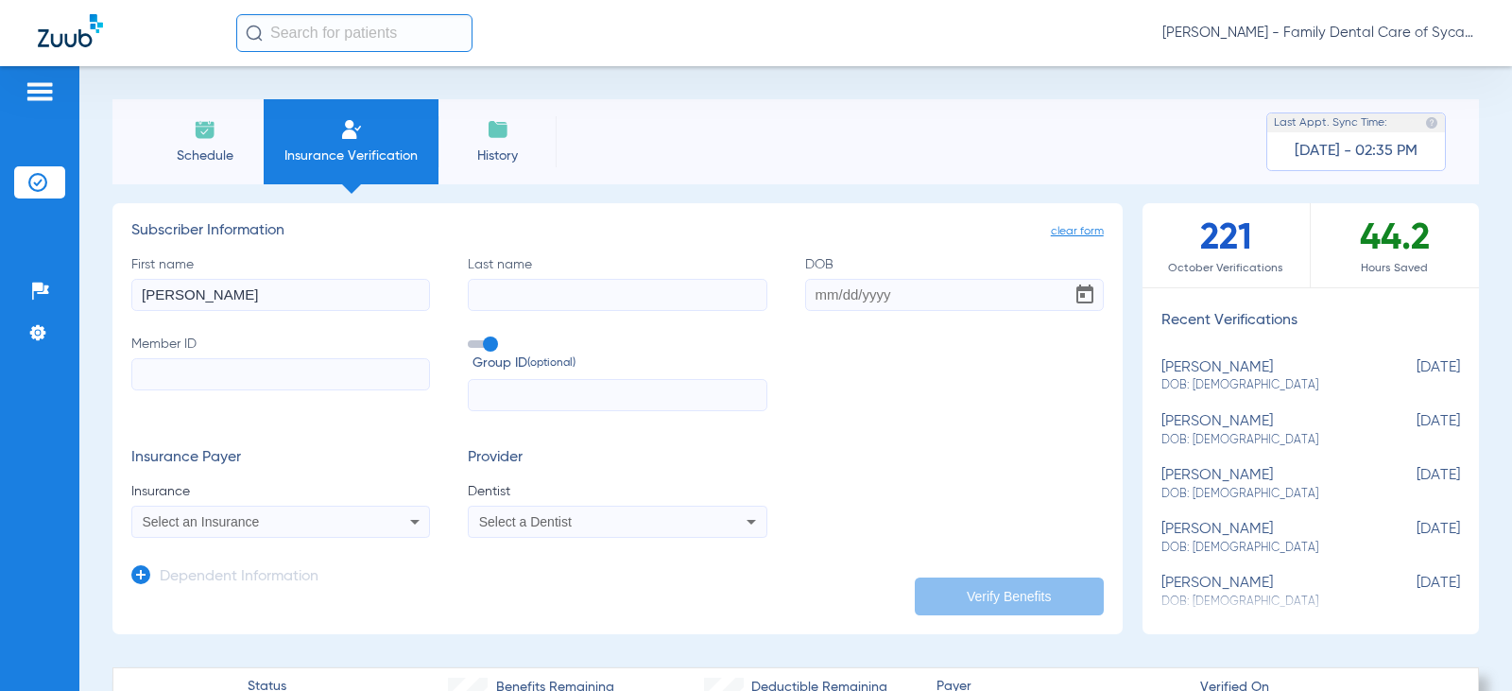
type input "[PERSON_NAME]"
click at [811, 287] on input "DOB" at bounding box center [954, 295] width 299 height 32
type input "[DATE]"
click at [206, 378] on input "Member ID" at bounding box center [280, 374] width 299 height 32
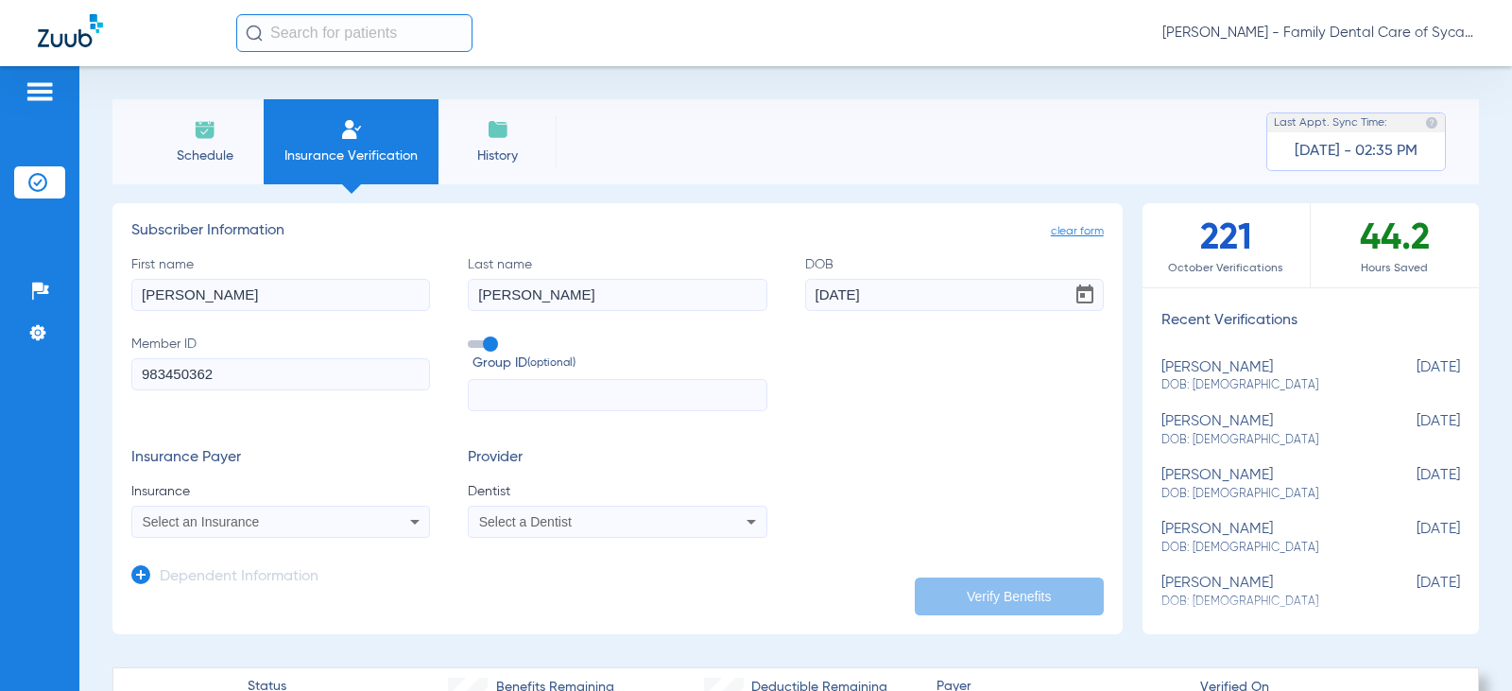
type input "983450362"
click at [294, 530] on div "Select an Insurance" at bounding box center [280, 521] width 297 height 23
type input "blue cross blue shield of il"
click at [300, 494] on span "Blue Cross Blue Shield Of [US_STATE]" at bounding box center [262, 496] width 231 height 15
click at [529, 523] on span "Select a Dentist" at bounding box center [525, 521] width 93 height 15
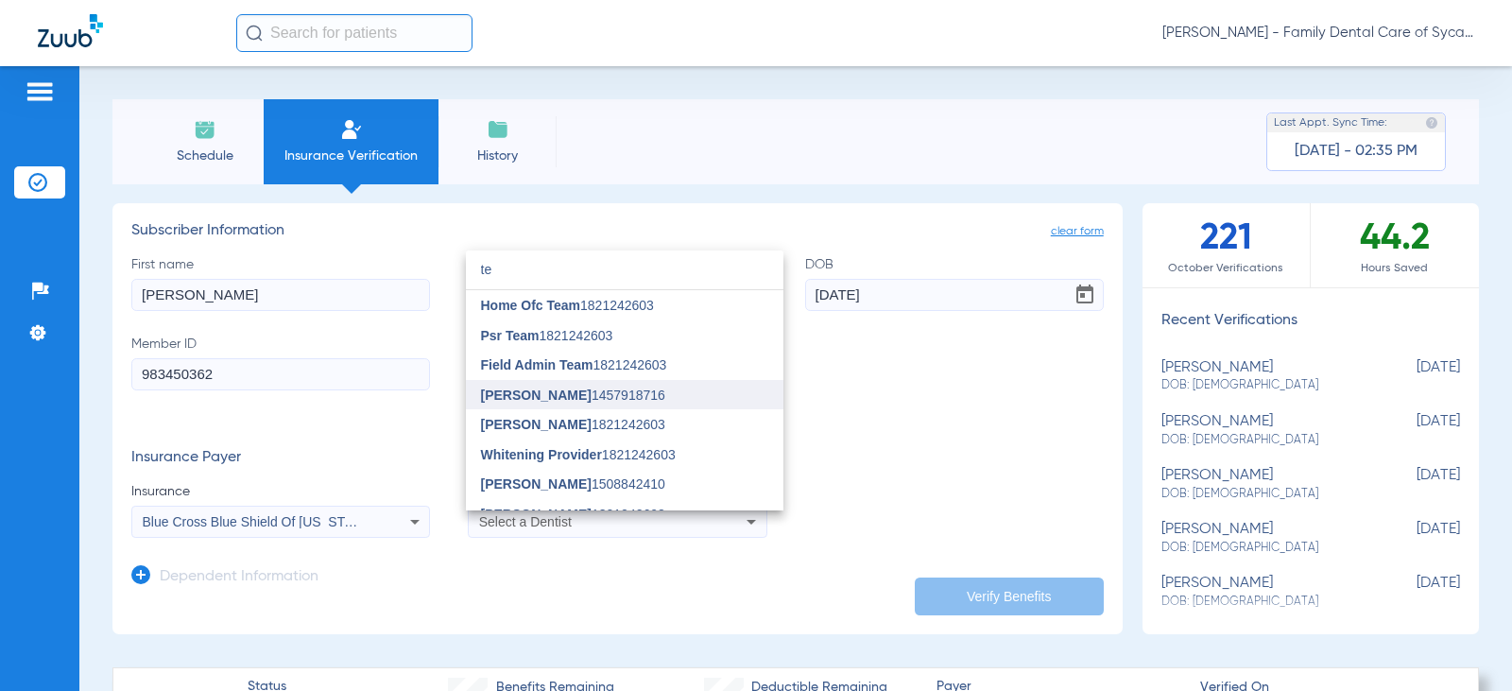
type input "te"
click at [518, 394] on span "[PERSON_NAME]" at bounding box center [536, 394] width 111 height 15
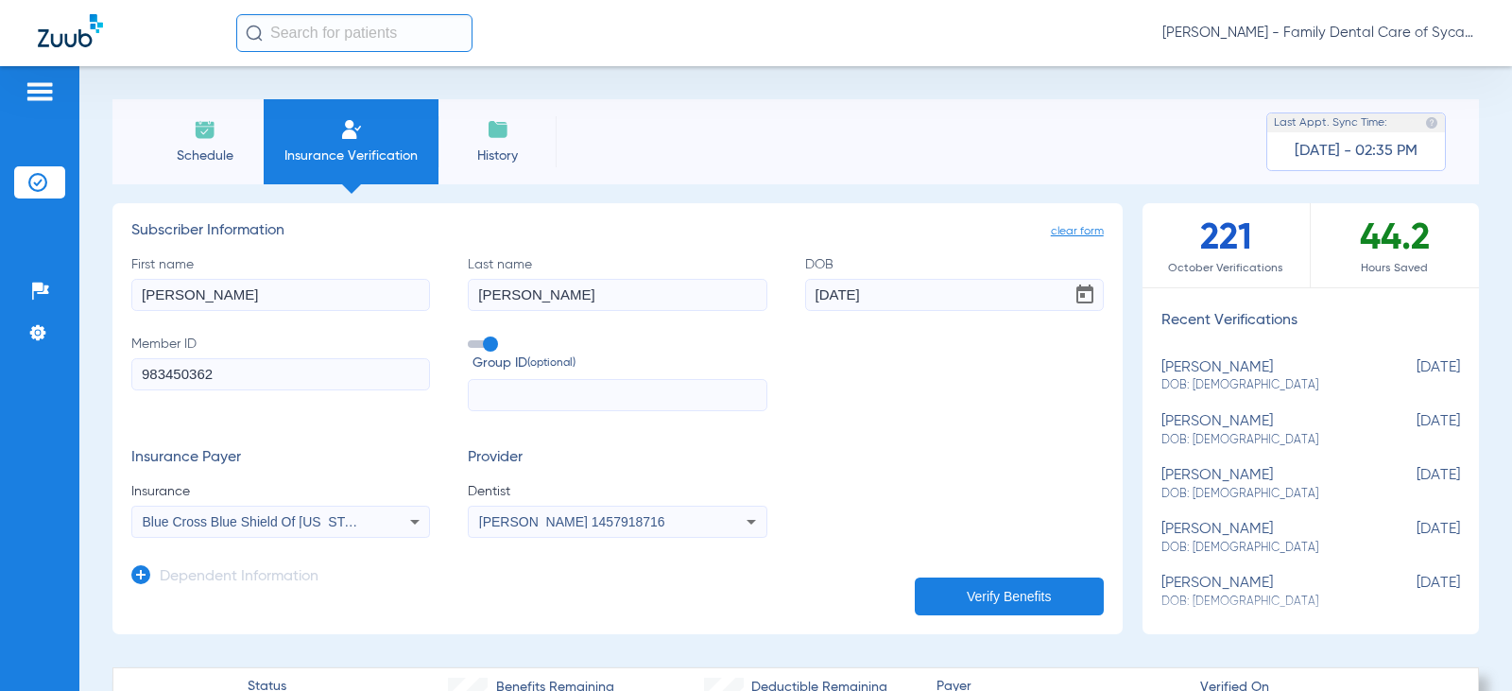
drag, startPoint x: 963, startPoint y: 610, endPoint x: 963, endPoint y: 598, distance: 12.3
click at [963, 609] on button "Verify Benefits" at bounding box center [1009, 596] width 189 height 38
